Goal: Task Accomplishment & Management: Use online tool/utility

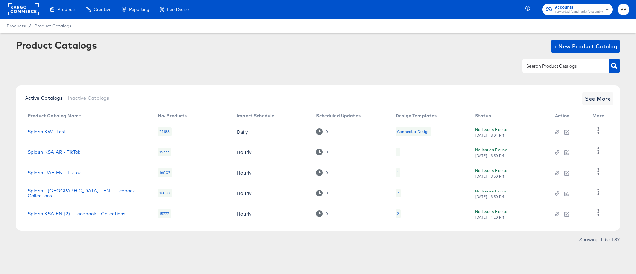
click at [542, 71] on div at bounding box center [565, 66] width 86 height 14
type input "[GEOGRAPHIC_DATA]"
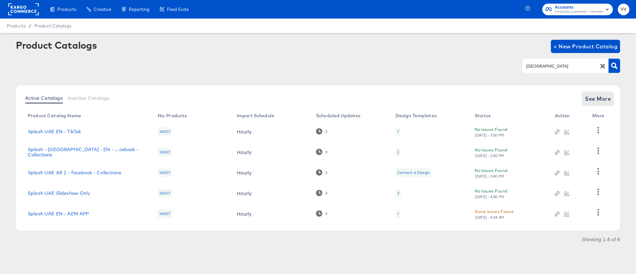
click at [591, 103] on span "See More" at bounding box center [598, 98] width 26 height 9
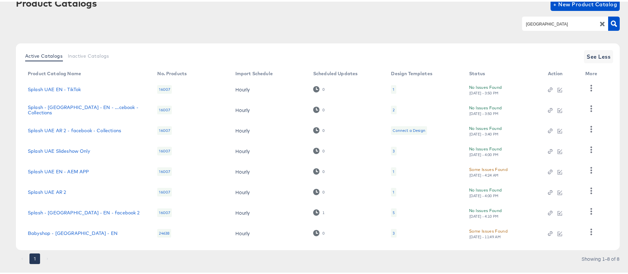
scroll to position [52, 0]
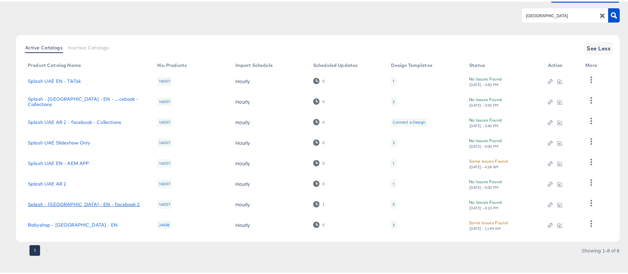
click at [90, 202] on link "Splash - [GEOGRAPHIC_DATA] - EN - facebook 2" at bounding box center [84, 202] width 112 height 5
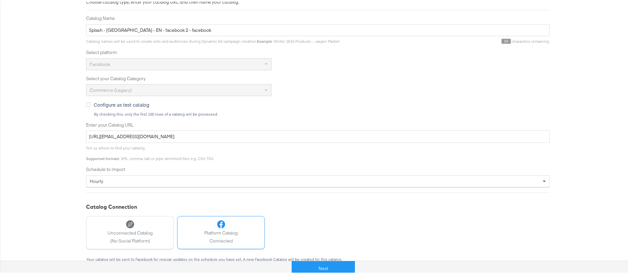
scroll to position [146, 0]
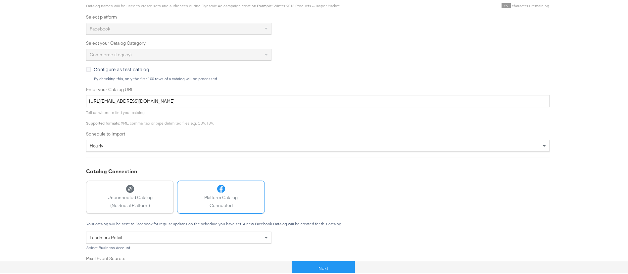
click at [322, 258] on div "Next" at bounding box center [323, 264] width 636 height 20
click at [323, 260] on button "Next" at bounding box center [323, 266] width 63 height 15
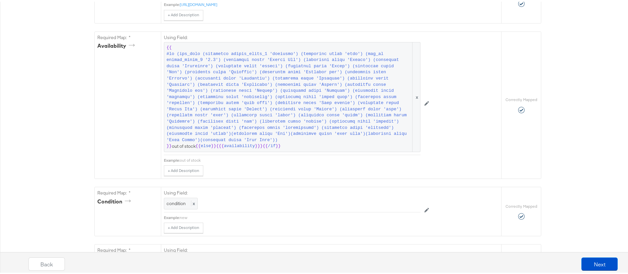
scroll to position [469, 0]
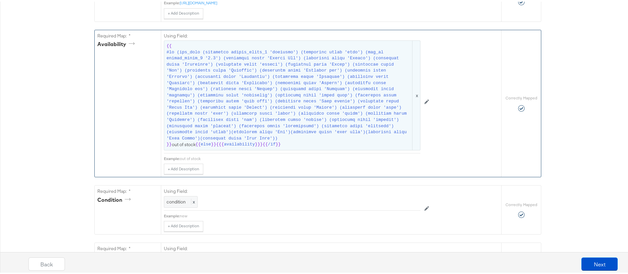
click at [307, 98] on span at bounding box center [289, 94] width 245 height 92
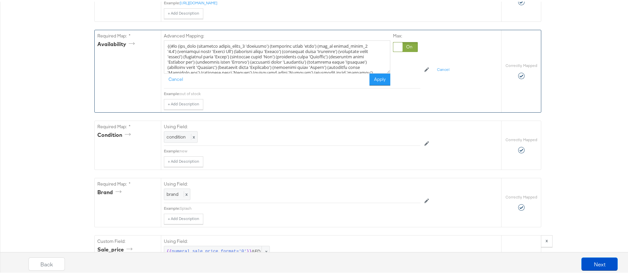
click at [304, 72] on textarea at bounding box center [277, 55] width 226 height 33
click at [451, 110] on div "Advanced Mapping: Cancel Apply Max: Example: out of stock + Add Description Add…" at bounding box center [331, 69] width 340 height 82
click at [593, 87] on div "Catalog Mapping Tool Map the required fields to items in your product catalog u…" at bounding box center [318, 225] width 636 height 1218
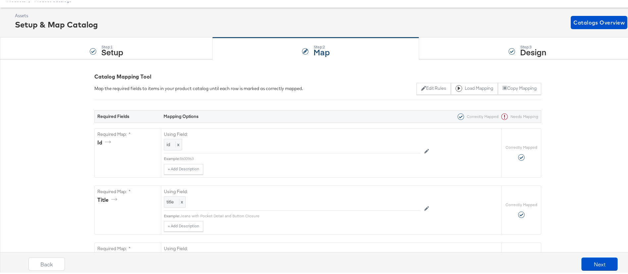
scroll to position [0, 0]
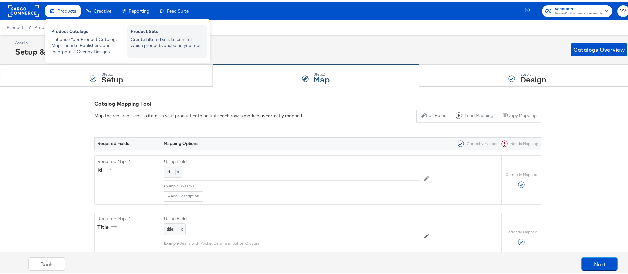
click at [153, 32] on div "Product Sets" at bounding box center [167, 31] width 73 height 8
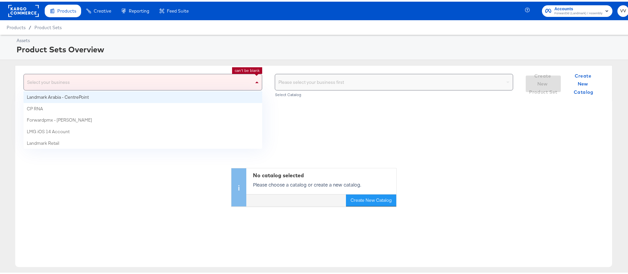
click at [233, 83] on div "Select your business" at bounding box center [143, 81] width 238 height 16
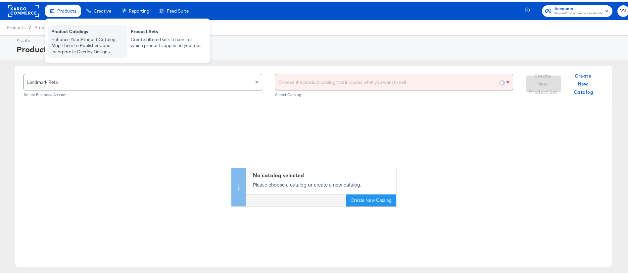
click at [72, 33] on div "Product Catalogs" at bounding box center [87, 31] width 73 height 8
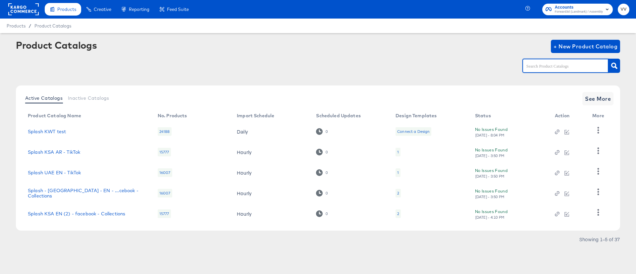
click at [577, 64] on input "text" at bounding box center [560, 66] width 71 height 8
type input "[GEOGRAPHIC_DATA]"
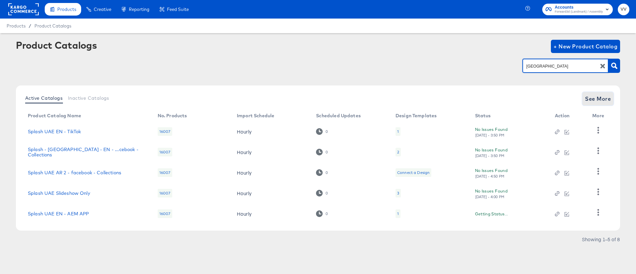
click at [601, 95] on span "See More" at bounding box center [598, 98] width 26 height 9
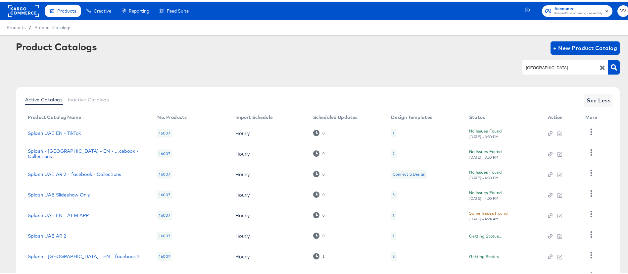
scroll to position [55, 0]
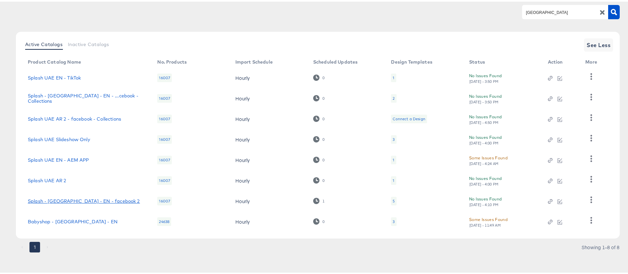
click at [91, 199] on link "Splash - [GEOGRAPHIC_DATA] - EN - facebook 2" at bounding box center [84, 199] width 112 height 5
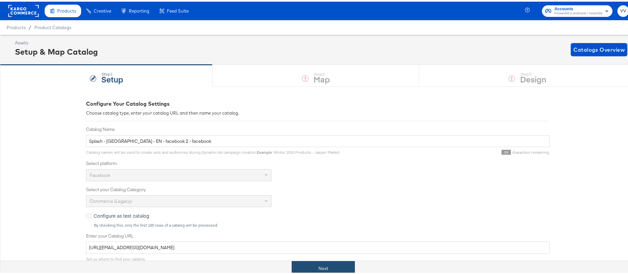
click at [339, 268] on button "Next" at bounding box center [323, 266] width 63 height 15
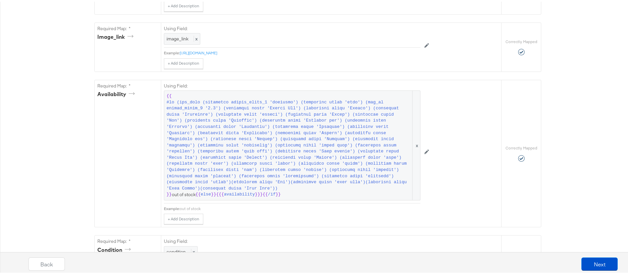
scroll to position [431, 0]
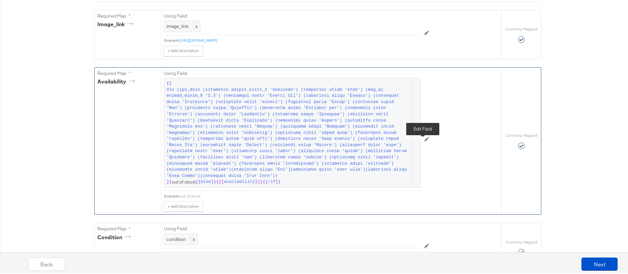
click at [424, 140] on icon at bounding box center [426, 137] width 5 height 5
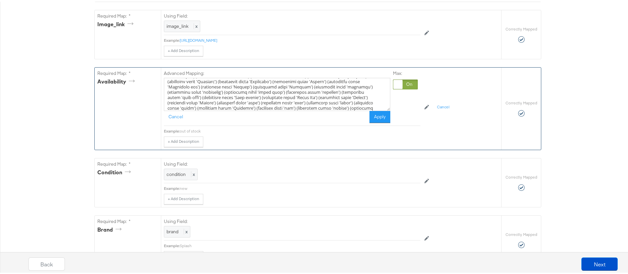
scroll to position [42, 0]
drag, startPoint x: 291, startPoint y: 106, endPoint x: 242, endPoint y: 107, distance: 49.0
click at [242, 107] on textarea at bounding box center [277, 92] width 226 height 33
click at [292, 108] on textarea at bounding box center [277, 92] width 226 height 33
paste textarea "(icontains title 'Hair Clip')"
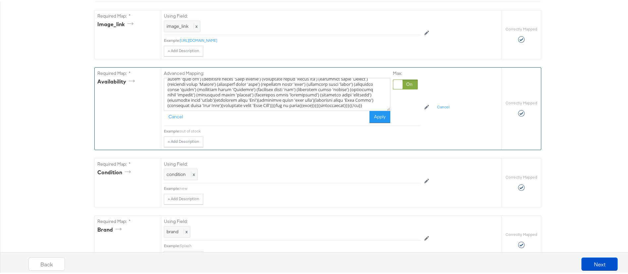
click at [339, 108] on textarea at bounding box center [277, 92] width 226 height 33
type textarea "{{#if (any_true (icontains custom_label_3 'shoemart') (icontains title 'shoe') …"
click at [380, 121] on button "Apply" at bounding box center [380, 115] width 21 height 12
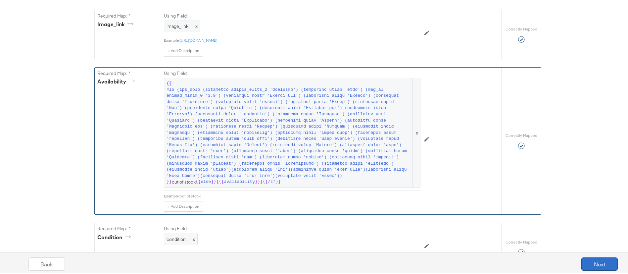
click at [597, 260] on button "Next" at bounding box center [599, 262] width 36 height 13
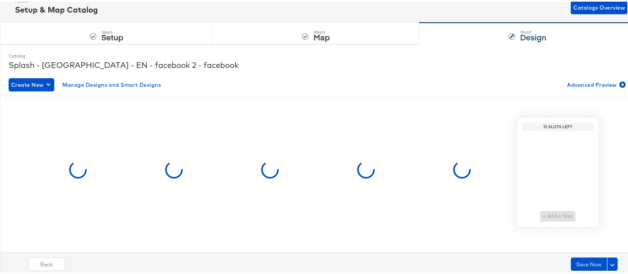
scroll to position [0, 0]
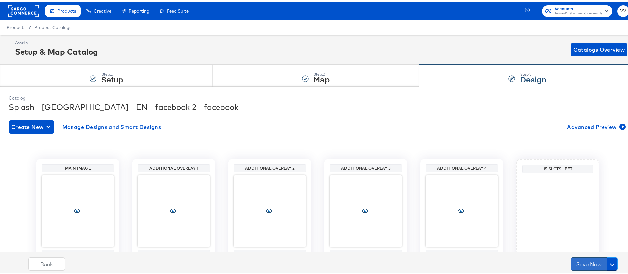
click at [585, 260] on button "Save Now" at bounding box center [589, 262] width 36 height 13
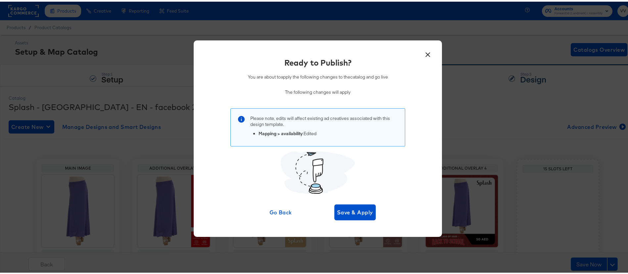
click at [348, 221] on div "× Ready to Publish? You are about to apply the following changes to the catalog…" at bounding box center [318, 137] width 248 height 196
click at [348, 220] on div "× Ready to Publish? You are about to apply the following changes to the catalog…" at bounding box center [318, 137] width 248 height 196
click at [347, 220] on div "× Ready to Publish? You are about to apply the following changes to the catalog…" at bounding box center [318, 137] width 248 height 196
click at [348, 212] on span "Save & Apply" at bounding box center [355, 210] width 36 height 9
click at [348, 212] on icon "button" at bounding box center [348, 210] width 11 height 11
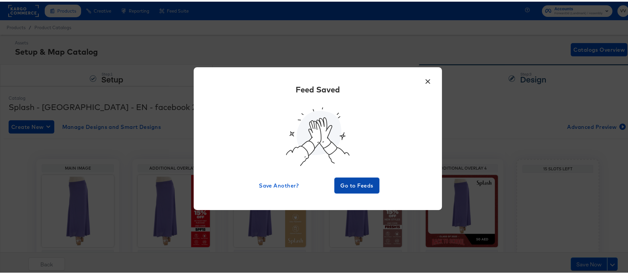
click at [348, 189] on button "Go to Feeds" at bounding box center [356, 184] width 45 height 16
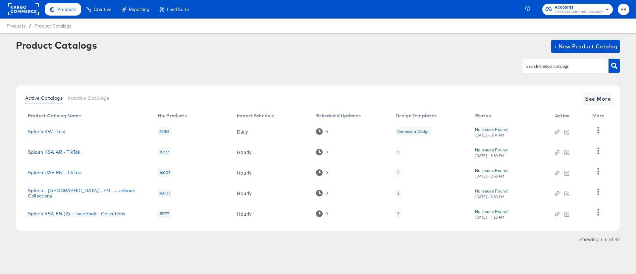
click at [538, 72] on div at bounding box center [565, 66] width 86 height 14
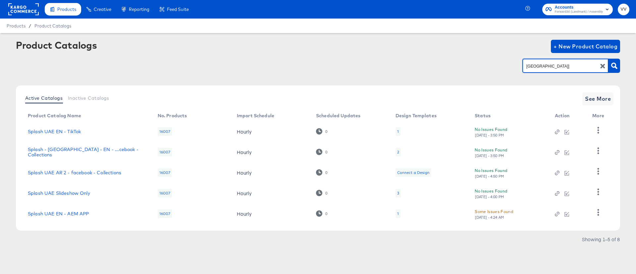
click at [539, 66] on input "[GEOGRAPHIC_DATA]]" at bounding box center [560, 66] width 71 height 8
type input "[GEOGRAPHIC_DATA]"
click at [603, 93] on button "See More" at bounding box center [597, 98] width 31 height 13
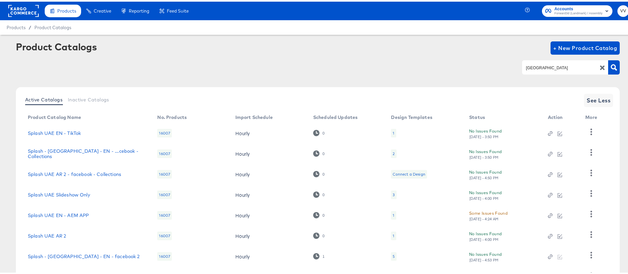
scroll to position [55, 0]
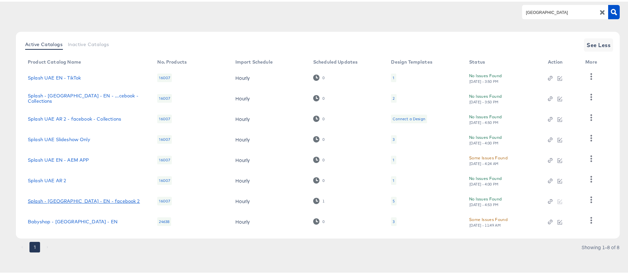
click at [87, 199] on link "Splash - [GEOGRAPHIC_DATA] - EN - facebook 2" at bounding box center [84, 199] width 112 height 5
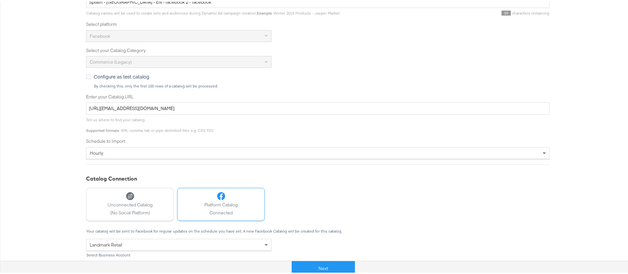
scroll to position [191, 0]
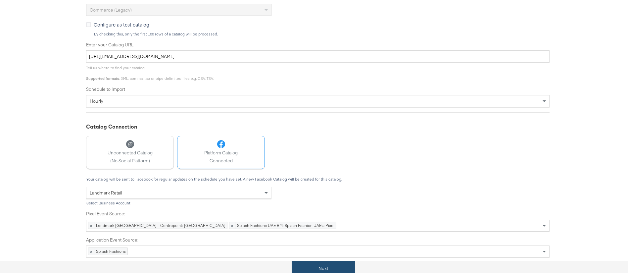
click at [292, 264] on button "Next" at bounding box center [323, 266] width 63 height 15
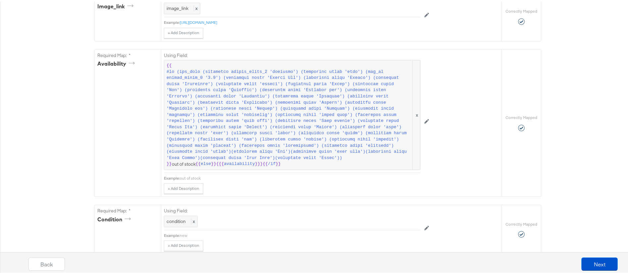
scroll to position [451, 0]
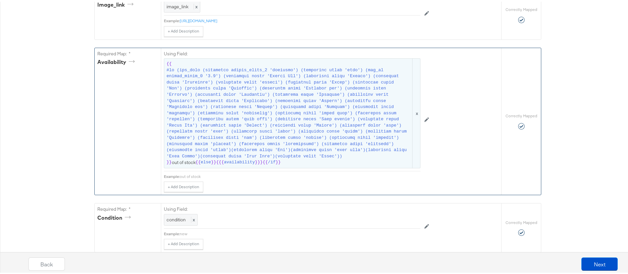
click at [286, 161] on span "{{ }} out of stock {{ else }} {{{ availability }}} {{ /if }}" at bounding box center [292, 111] width 251 height 105
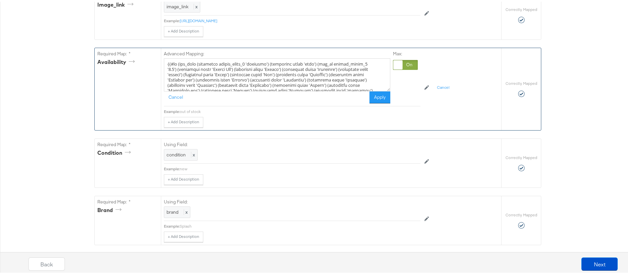
click at [233, 88] on textarea at bounding box center [277, 73] width 226 height 33
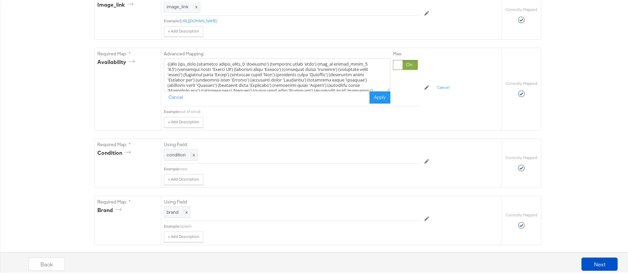
scroll to position [0, 0]
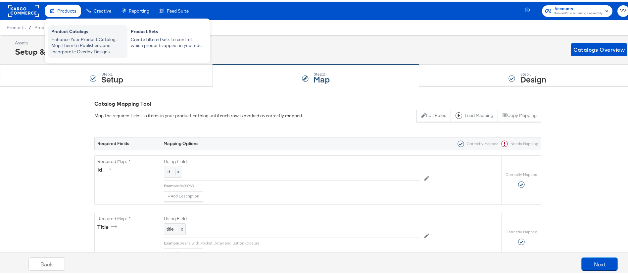
click at [64, 30] on div "Product Catalogs" at bounding box center [87, 31] width 73 height 8
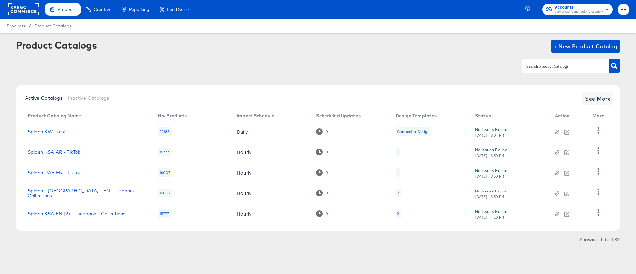
click at [548, 69] on input "text" at bounding box center [560, 66] width 71 height 8
type input "KSA"
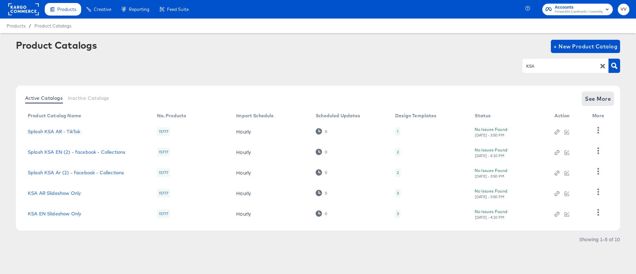
click at [591, 97] on span "See More" at bounding box center [598, 98] width 26 height 9
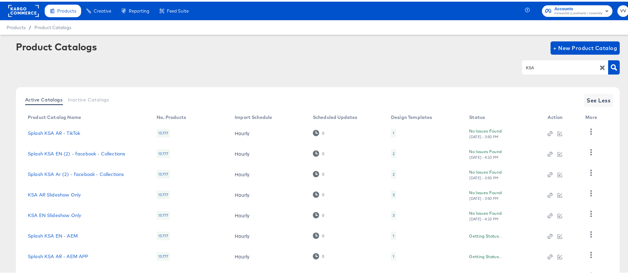
scroll to position [96, 0]
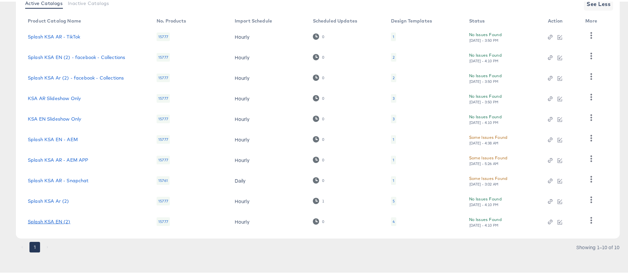
click at [60, 220] on link "Splash KSA EN (2)" at bounding box center [49, 219] width 43 height 5
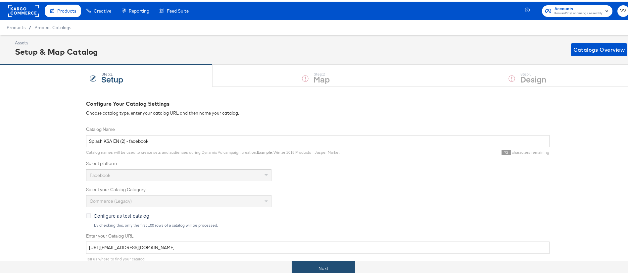
click at [329, 265] on button "Next" at bounding box center [323, 266] width 63 height 15
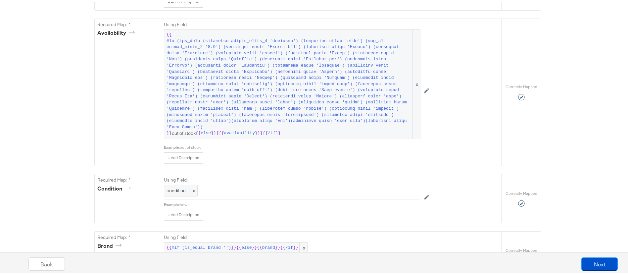
scroll to position [478, 0]
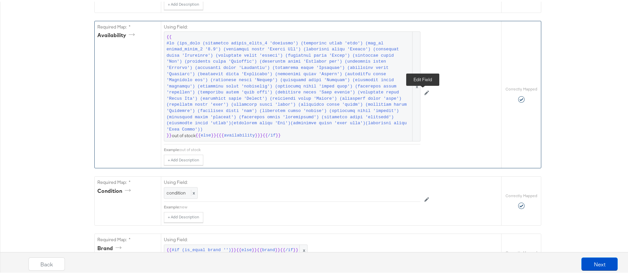
click at [425, 92] on icon at bounding box center [426, 91] width 5 height 5
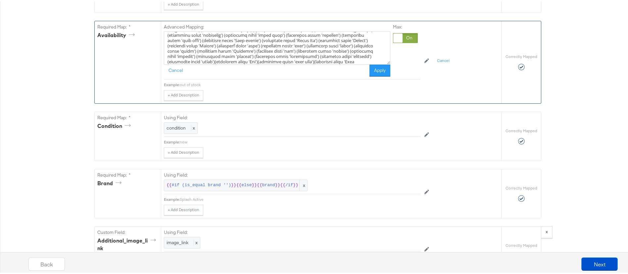
scroll to position [36, 0]
click at [238, 63] on textarea at bounding box center [277, 46] width 226 height 33
paste textarea "(icontains title 'Hair Clip')(icontains title 'Scarf')"
type textarea "{{#if (any_true (icontains custom_label_3 'shoemart') (icontains title 'shoe') …"
click at [370, 75] on button "Apply" at bounding box center [380, 69] width 21 height 12
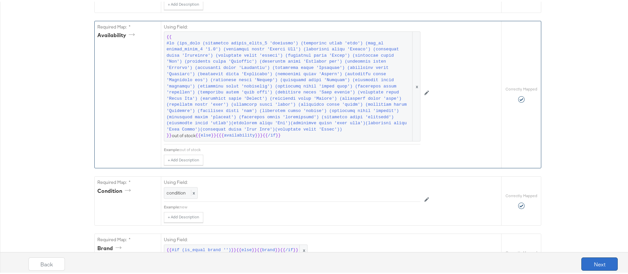
click at [583, 261] on button "Next" at bounding box center [599, 262] width 36 height 13
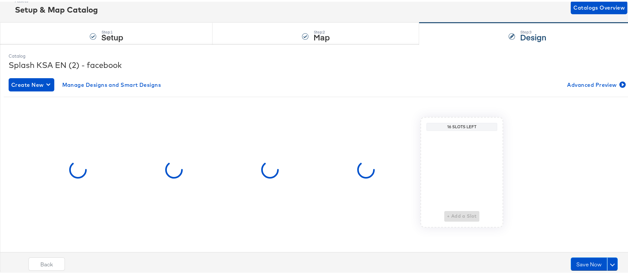
scroll to position [0, 0]
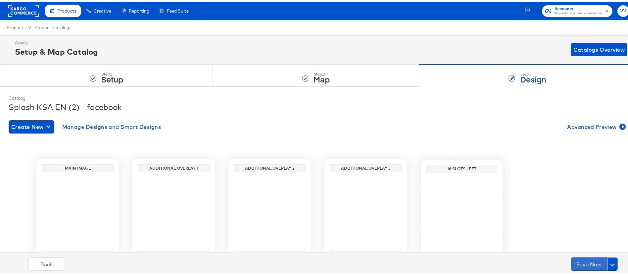
click at [582, 260] on button "Save Now" at bounding box center [589, 262] width 36 height 13
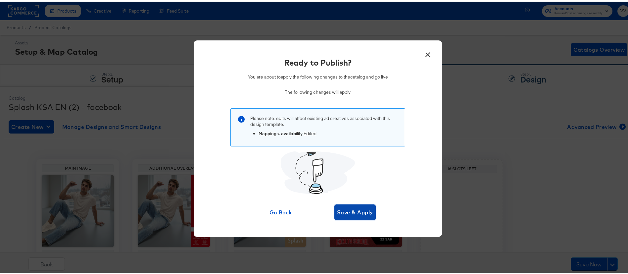
click at [351, 213] on span "Save & Apply" at bounding box center [355, 210] width 36 height 9
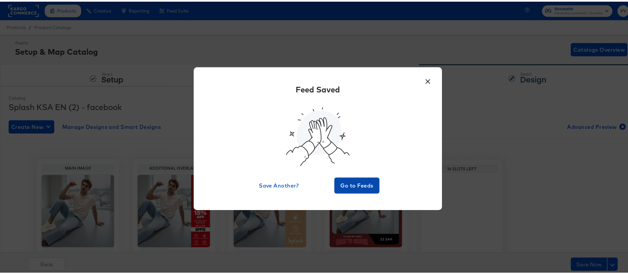
click at [337, 180] on span "Go to Feeds" at bounding box center [357, 183] width 40 height 9
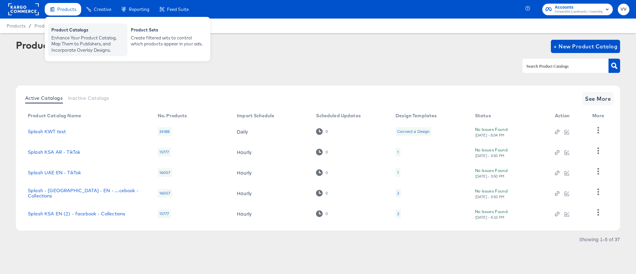
click at [87, 50] on div "Enhance Your Product Catalog, Map Them to Publishers, and Incorporate Overlay D…" at bounding box center [87, 44] width 73 height 19
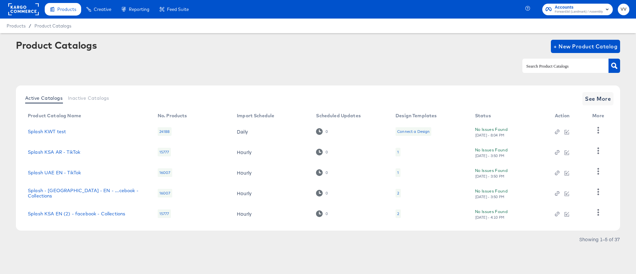
click at [578, 70] on input "text" at bounding box center [560, 66] width 71 height 8
type input "KWT"
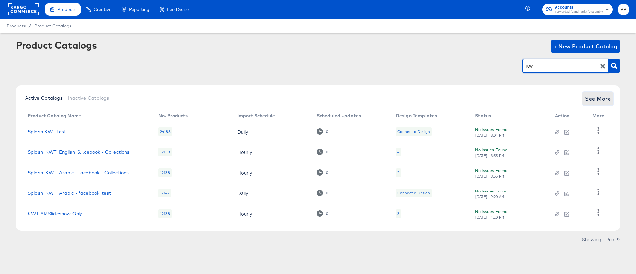
click at [604, 103] on button "See More" at bounding box center [597, 98] width 31 height 13
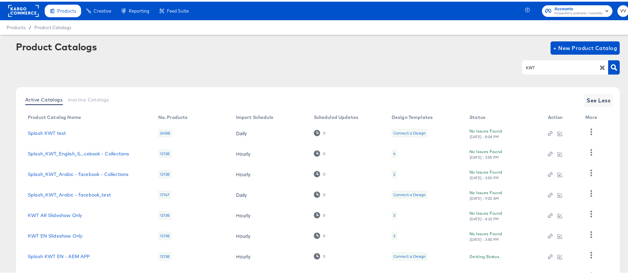
scroll to position [76, 0]
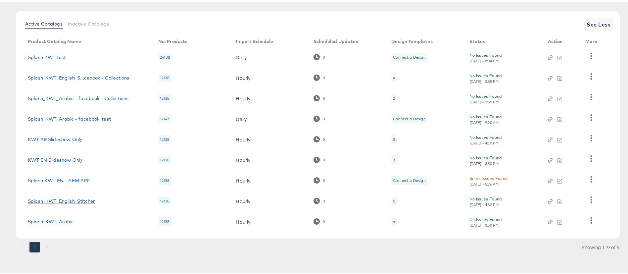
click at [72, 200] on link "Splash_KWT_English_Stitcher" at bounding box center [61, 199] width 67 height 5
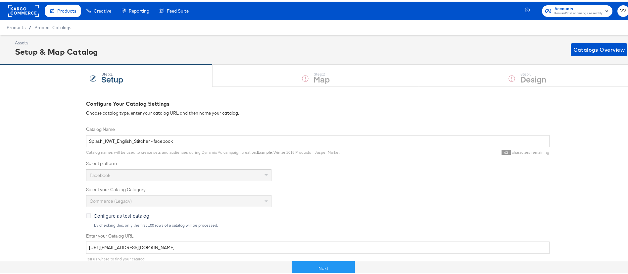
scroll to position [191, 0]
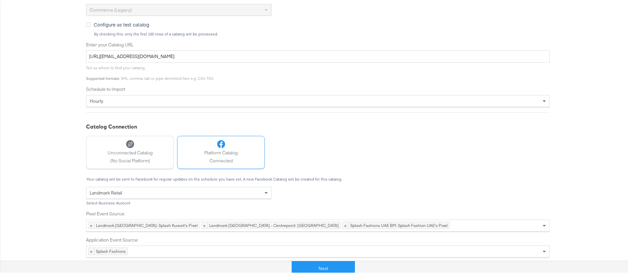
click at [326, 255] on div "Next" at bounding box center [323, 264] width 636 height 20
click at [327, 260] on button "Next" at bounding box center [323, 266] width 63 height 15
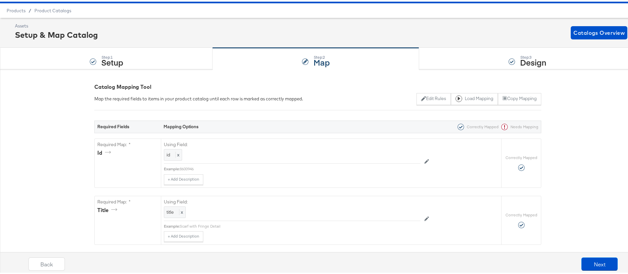
scroll to position [488, 0]
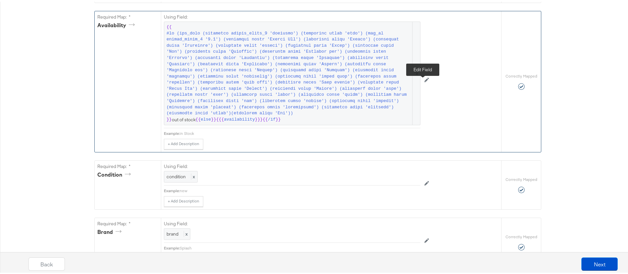
click at [424, 80] on icon at bounding box center [426, 78] width 5 height 5
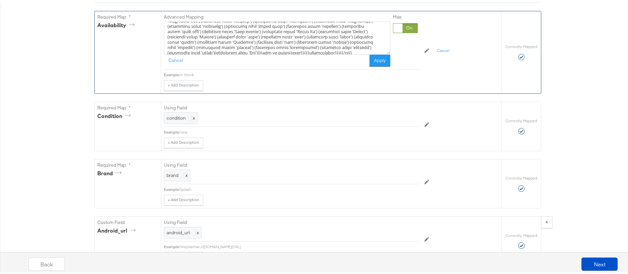
scroll to position [36, 0]
click at [333, 48] on textarea at bounding box center [277, 36] width 226 height 33
paste textarea "(icontains title 'Hair Clip')(icontains title 'Scarf')"
type textarea "{{#if (any_true (icontains custom_label_3 'shoemart') (icontains title 'shoe') …"
click at [373, 65] on button "Apply" at bounding box center [380, 59] width 21 height 12
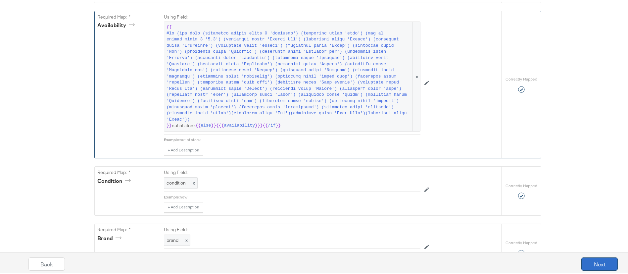
click at [586, 264] on button "Next" at bounding box center [599, 262] width 36 height 13
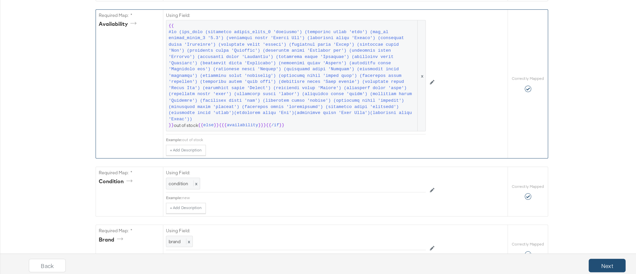
scroll to position [0, 0]
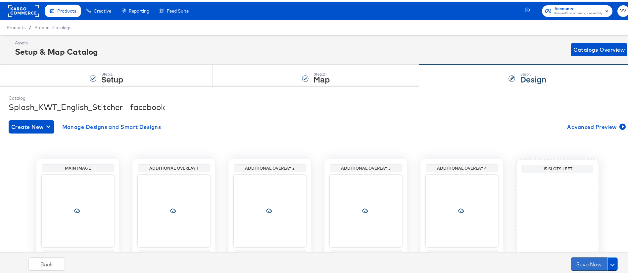
click at [584, 264] on button "Save Now" at bounding box center [589, 262] width 36 height 13
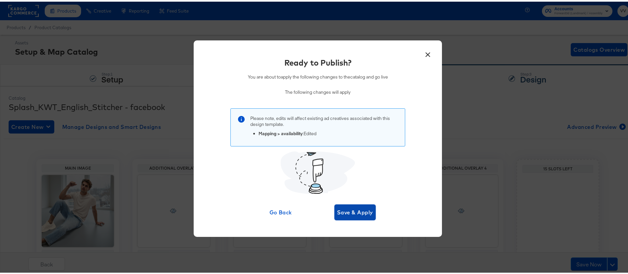
click at [367, 211] on span "Save & Apply" at bounding box center [355, 210] width 36 height 9
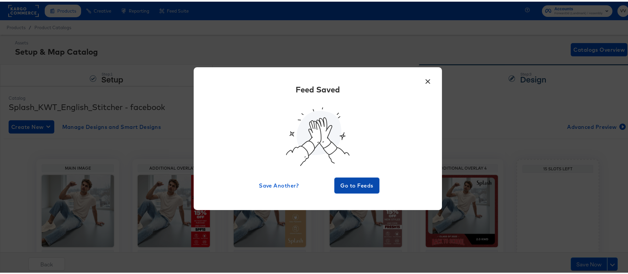
click at [359, 183] on span "Go to Feeds" at bounding box center [357, 183] width 40 height 9
